Goal: Task Accomplishment & Management: Complete application form

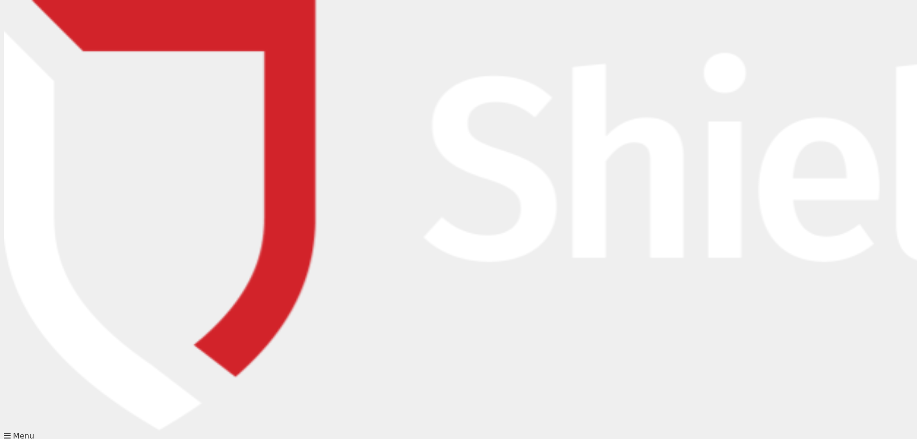
type input "[PERSON_NAME][EMAIL_ADDRESS][PERSON_NAME][DOMAIN_NAME]"
type input "[PERSON_NAME]"
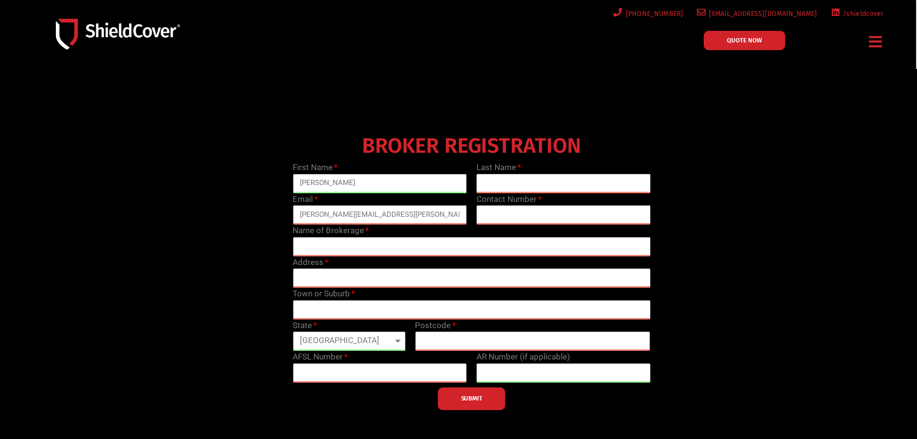
click at [535, 181] on input "text" at bounding box center [564, 183] width 174 height 19
type input "[PERSON_NAME]"
click at [542, 214] on input "text" at bounding box center [564, 214] width 174 height 19
click at [545, 216] on input "text" at bounding box center [564, 214] width 174 height 19
type input "0388414222"
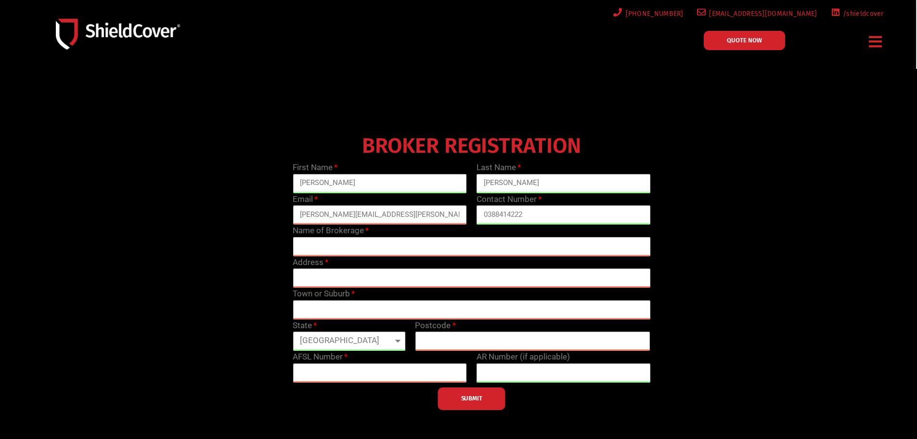
click at [367, 249] on input "text" at bounding box center [472, 246] width 358 height 19
type input "CGIB"
click at [376, 277] on input "text" at bounding box center [472, 277] width 358 height 19
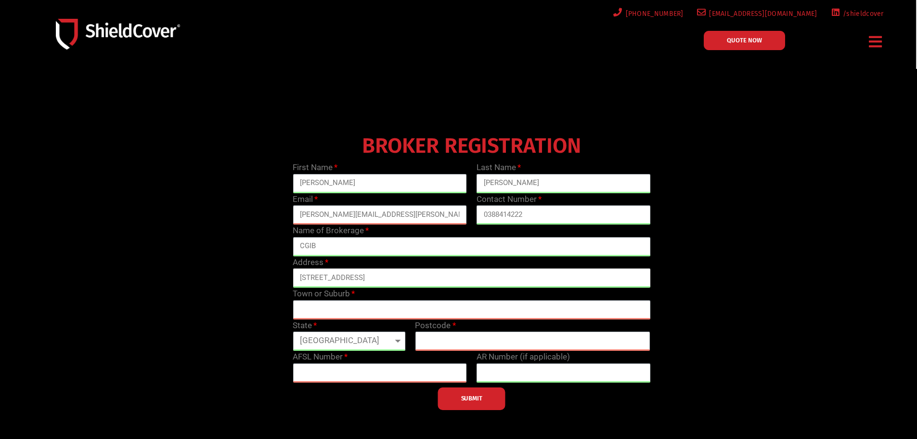
type input "[STREET_ADDRESS]"
type input "Doncaster"
click at [365, 352] on div "AFSL Number" at bounding box center [380, 367] width 184 height 32
click at [363, 344] on select "[GEOGRAPHIC_DATA] [GEOGRAPHIC_DATA] [GEOGRAPHIC_DATA] [GEOGRAPHIC_DATA] [GEOGRA…" at bounding box center [349, 340] width 113 height 19
select select "VIC"
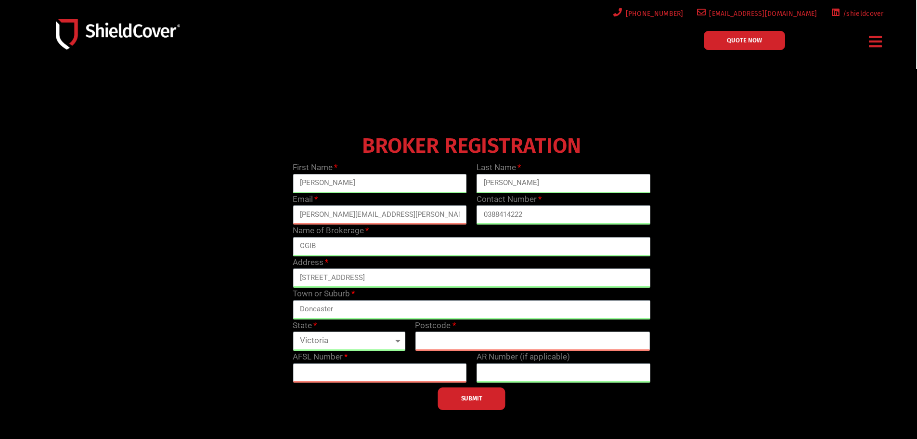
click at [293, 331] on select "[GEOGRAPHIC_DATA] [GEOGRAPHIC_DATA] [GEOGRAPHIC_DATA] [GEOGRAPHIC_DATA] [GEOGRA…" at bounding box center [349, 340] width 113 height 19
click at [485, 343] on input "text" at bounding box center [532, 340] width 235 height 19
click at [436, 340] on input "text" at bounding box center [532, 340] width 235 height 19
click at [487, 343] on input "310" at bounding box center [532, 340] width 235 height 19
type input "3109"
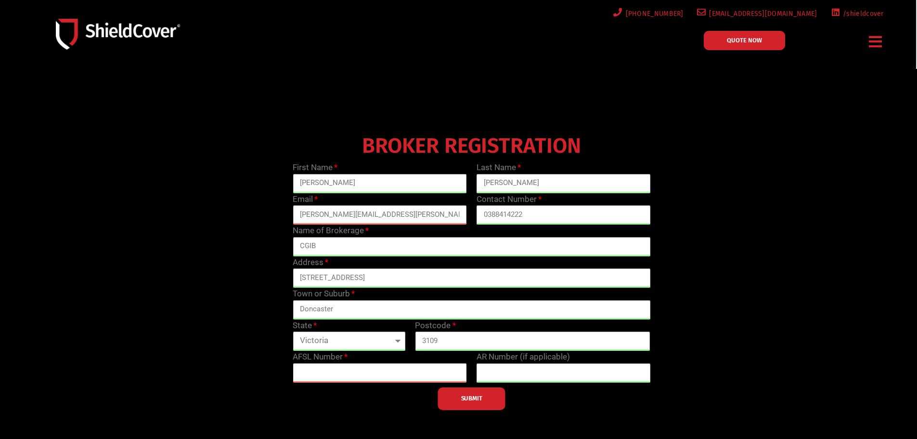
click at [331, 369] on input "text" at bounding box center [380, 372] width 174 height 19
click at [391, 372] on input "text" at bounding box center [380, 372] width 174 height 19
click at [392, 375] on input "text" at bounding box center [380, 372] width 174 height 19
paste input "231183"
type input "231183"
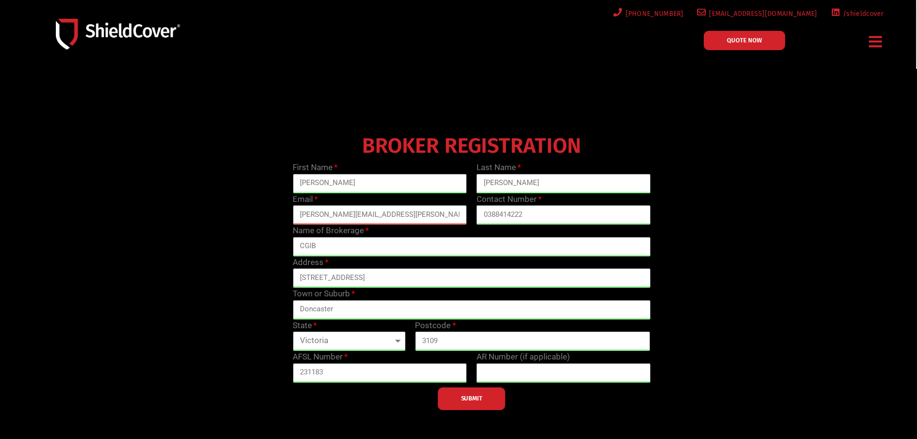
click at [486, 395] on button "SUBMIT" at bounding box center [471, 398] width 67 height 23
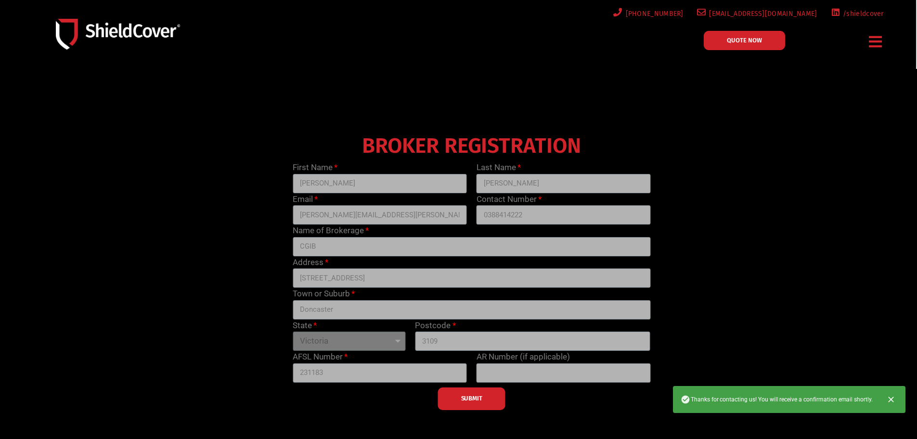
click at [751, 40] on span "QUOTE NOW" at bounding box center [744, 40] width 35 height 6
